Goal: Information Seeking & Learning: Learn about a topic

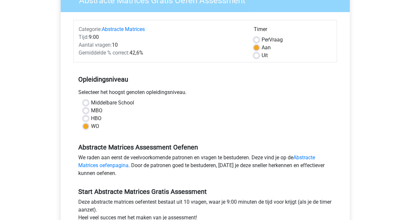
scroll to position [65, 0]
click at [259, 39] on div "Per Vraag" at bounding box center [293, 40] width 78 height 8
click at [262, 38] on label "Per Vraag" at bounding box center [272, 40] width 21 height 8
click at [256, 38] on input "Per Vraag" at bounding box center [256, 39] width 5 height 7
radio input "true"
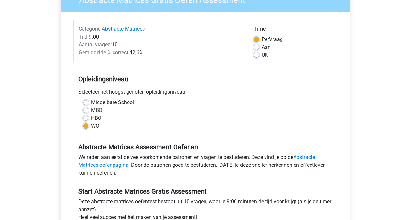
scroll to position [161, 0]
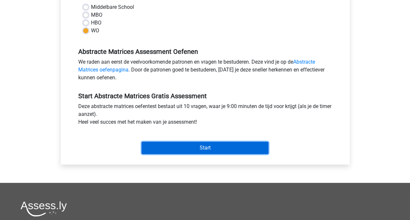
click at [230, 149] on input "Start" at bounding box center [205, 148] width 127 height 12
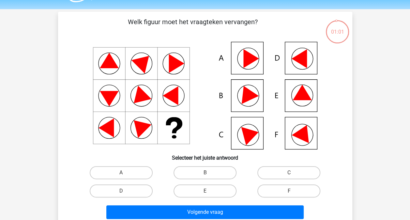
scroll to position [18, 0]
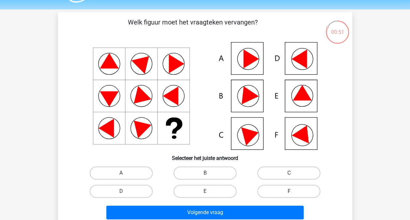
click at [274, 193] on label "F" at bounding box center [289, 191] width 63 height 13
click at [289, 193] on input "F" at bounding box center [291, 193] width 4 height 4
radio input "true"
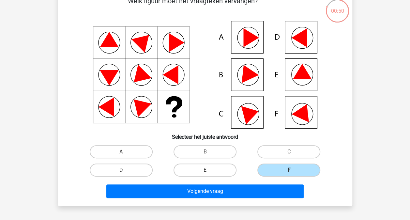
scroll to position [39, 0]
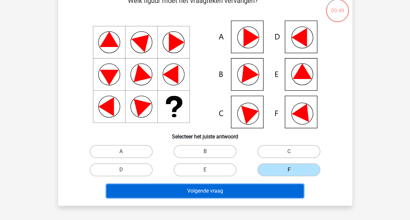
click at [245, 191] on button "Volgende vraag" at bounding box center [204, 191] width 197 height 14
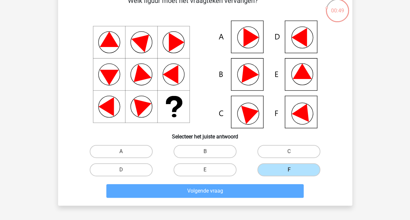
scroll to position [30, 0]
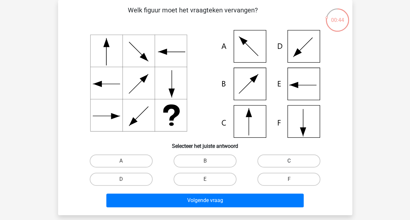
click at [278, 163] on label "C" at bounding box center [289, 160] width 63 height 13
click at [289, 163] on input "C" at bounding box center [291, 163] width 4 height 4
radio input "true"
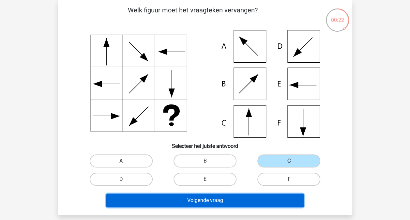
click at [219, 204] on button "Volgende vraag" at bounding box center [204, 201] width 197 height 14
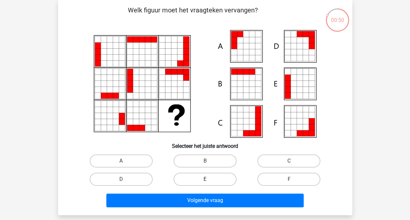
click at [217, 176] on label "E" at bounding box center [205, 179] width 63 height 13
click at [209, 179] on input "E" at bounding box center [207, 181] width 4 height 4
radio input "true"
click at [136, 162] on label "A" at bounding box center [121, 160] width 63 height 13
click at [125, 162] on input "A" at bounding box center [123, 163] width 4 height 4
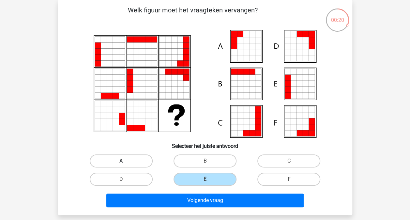
radio input "true"
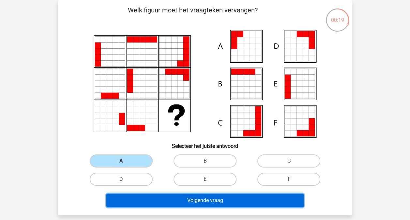
click at [164, 199] on button "Volgende vraag" at bounding box center [204, 201] width 197 height 14
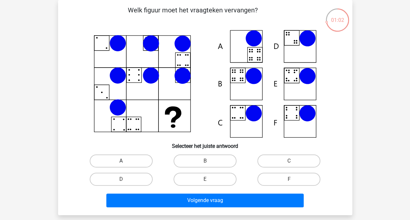
click at [122, 159] on label "A" at bounding box center [121, 160] width 63 height 13
click at [122, 161] on input "A" at bounding box center [123, 163] width 4 height 4
radio input "true"
click at [214, 156] on label "B" at bounding box center [205, 160] width 63 height 13
click at [209, 161] on input "B" at bounding box center [207, 163] width 4 height 4
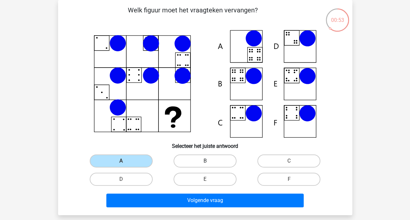
radio input "true"
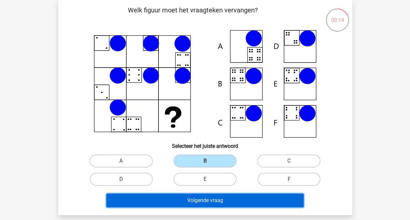
click at [182, 200] on button "Volgende vraag" at bounding box center [204, 201] width 197 height 14
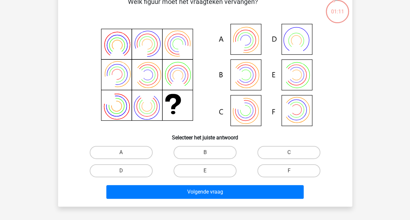
scroll to position [39, 0]
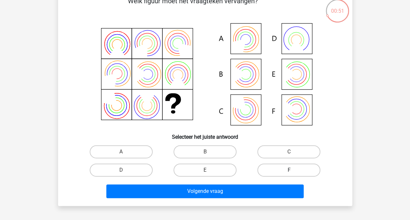
click at [274, 170] on label "F" at bounding box center [289, 170] width 63 height 13
click at [289, 170] on input "F" at bounding box center [291, 172] width 4 height 4
radio input "true"
click at [215, 151] on label "B" at bounding box center [205, 151] width 63 height 13
click at [209, 152] on input "B" at bounding box center [207, 154] width 4 height 4
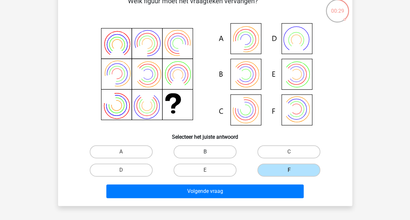
radio input "true"
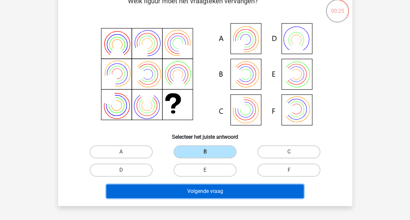
click at [217, 194] on button "Volgende vraag" at bounding box center [204, 191] width 197 height 14
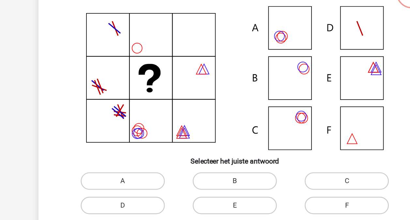
scroll to position [30, 0]
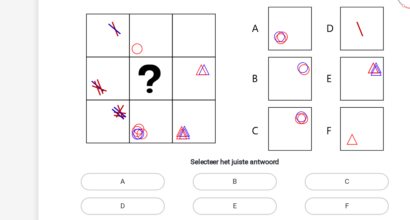
click at [120, 163] on label "A" at bounding box center [121, 161] width 63 height 13
click at [121, 163] on input "A" at bounding box center [123, 163] width 4 height 4
radio input "true"
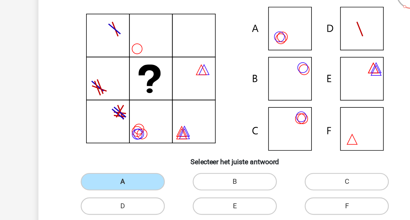
scroll to position [30, 0]
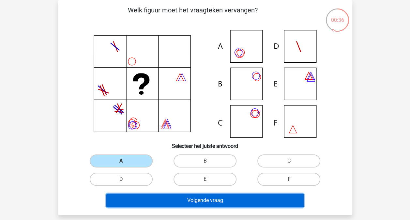
click at [178, 203] on button "Volgende vraag" at bounding box center [204, 201] width 197 height 14
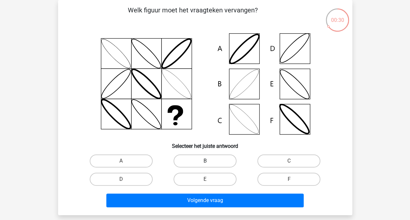
click at [199, 166] on label "B" at bounding box center [205, 160] width 63 height 13
click at [205, 165] on input "B" at bounding box center [207, 163] width 4 height 4
radio input "true"
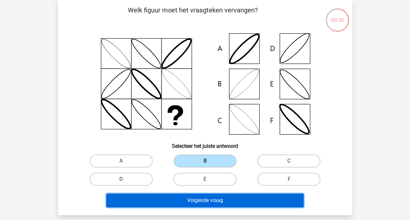
click at [190, 200] on button "Volgende vraag" at bounding box center [204, 201] width 197 height 14
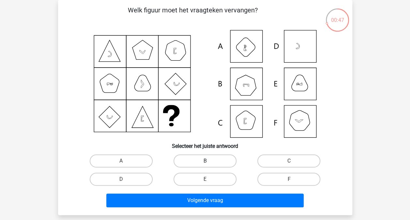
click at [193, 163] on label "B" at bounding box center [205, 160] width 63 height 13
click at [205, 163] on input "B" at bounding box center [207, 163] width 4 height 4
radio input "true"
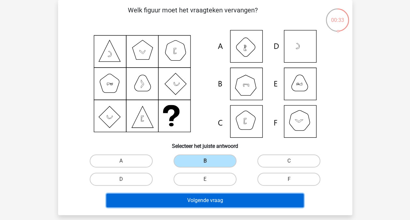
click at [189, 201] on button "Volgende vraag" at bounding box center [204, 201] width 197 height 14
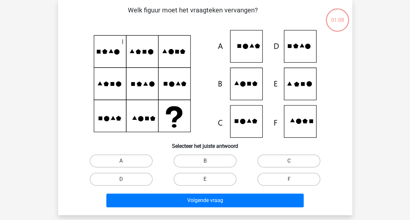
click at [169, 111] on icon at bounding box center [174, 114] width 17 height 16
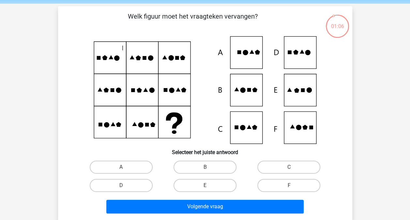
scroll to position [23, 0]
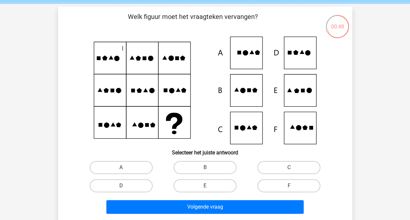
click at [125, 183] on label "D" at bounding box center [121, 185] width 63 height 13
click at [125, 186] on input "D" at bounding box center [123, 188] width 4 height 4
radio input "true"
click at [200, 186] on label "E" at bounding box center [205, 185] width 63 height 13
click at [205, 186] on input "E" at bounding box center [207, 188] width 4 height 4
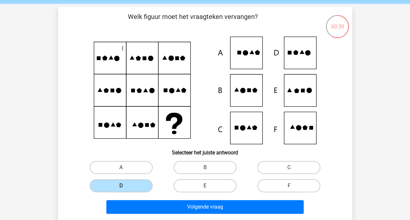
radio input "true"
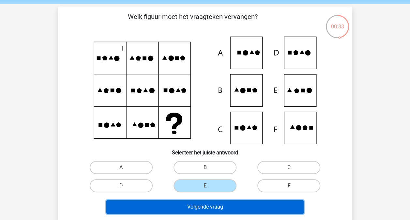
click at [199, 207] on button "Volgende vraag" at bounding box center [204, 207] width 197 height 14
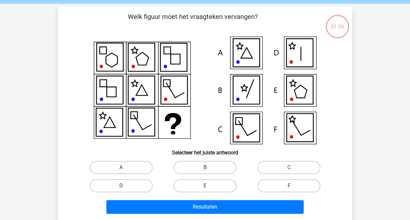
scroll to position [30, 0]
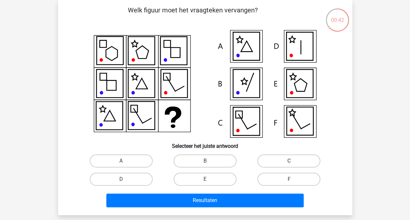
click at [285, 165] on label "C" at bounding box center [289, 160] width 63 height 13
click at [289, 165] on input "C" at bounding box center [291, 163] width 4 height 4
radio input "true"
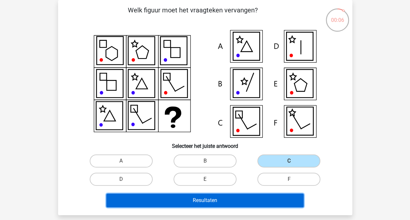
click at [205, 201] on button "Resultaten" at bounding box center [204, 201] width 197 height 14
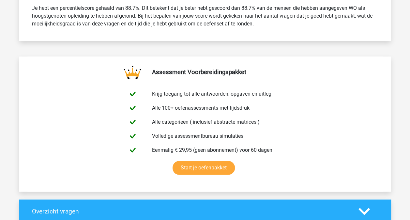
scroll to position [290, 0]
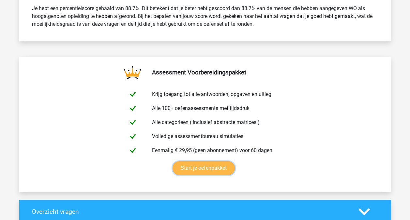
click at [213, 166] on link "Start je oefenpakket" at bounding box center [204, 168] width 62 height 14
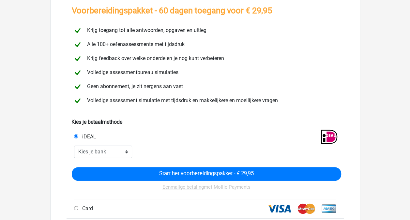
scroll to position [43, 0]
click at [105, 153] on select "Kies je bank ABN AMRO ING Rabobank ASN Bank bunq Knab N26 NN Regiobank Revolut …" at bounding box center [103, 152] width 58 height 12
select select "ideal_ABNANL2A"
click at [74, 146] on select "Kies je bank ABN AMRO ING Rabobank ASN Bank bunq Knab N26 NN Regiobank Revolut …" at bounding box center [103, 152] width 58 height 12
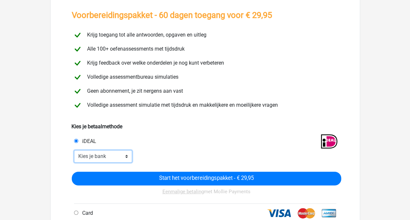
scroll to position [0, 0]
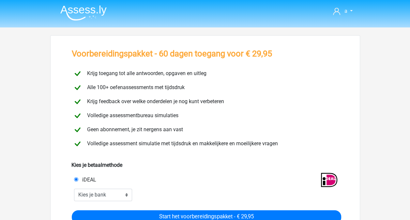
click at [90, 9] on img at bounding box center [83, 12] width 46 height 15
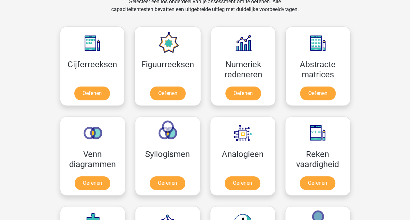
scroll to position [280, 0]
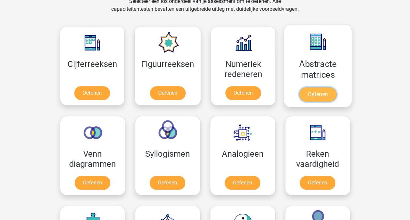
click at [310, 87] on link "Oefenen" at bounding box center [317, 94] width 37 height 14
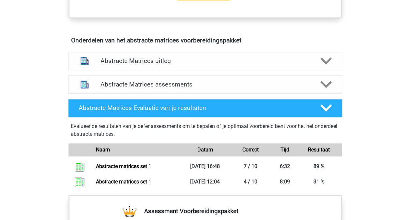
scroll to position [371, 0]
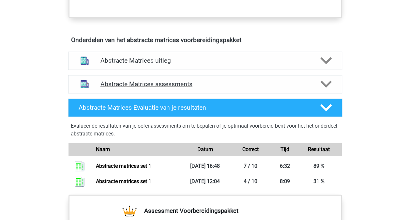
click at [332, 82] on div at bounding box center [326, 83] width 22 height 11
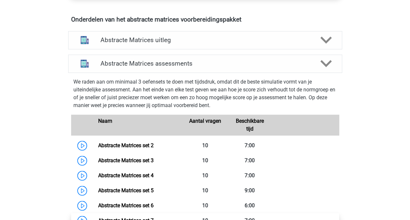
scroll to position [391, 0]
click at [289, 50] on div "Abstracte Matrices uitleg Er zijn verschillende soorten patronen te herkennen d…" at bounding box center [205, 40] width 300 height 23
click at [292, 41] on h4 "Abstracte Matrices uitleg" at bounding box center [206, 41] width 210 height 8
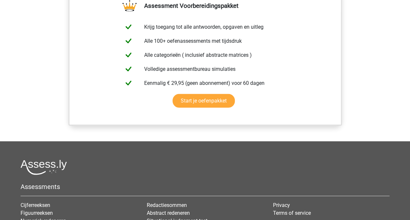
scroll to position [951, 0]
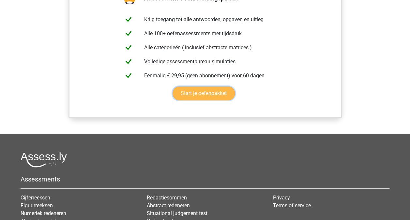
click at [224, 92] on link "Start je oefenpakket" at bounding box center [204, 93] width 62 height 14
